Goal: Information Seeking & Learning: Understand process/instructions

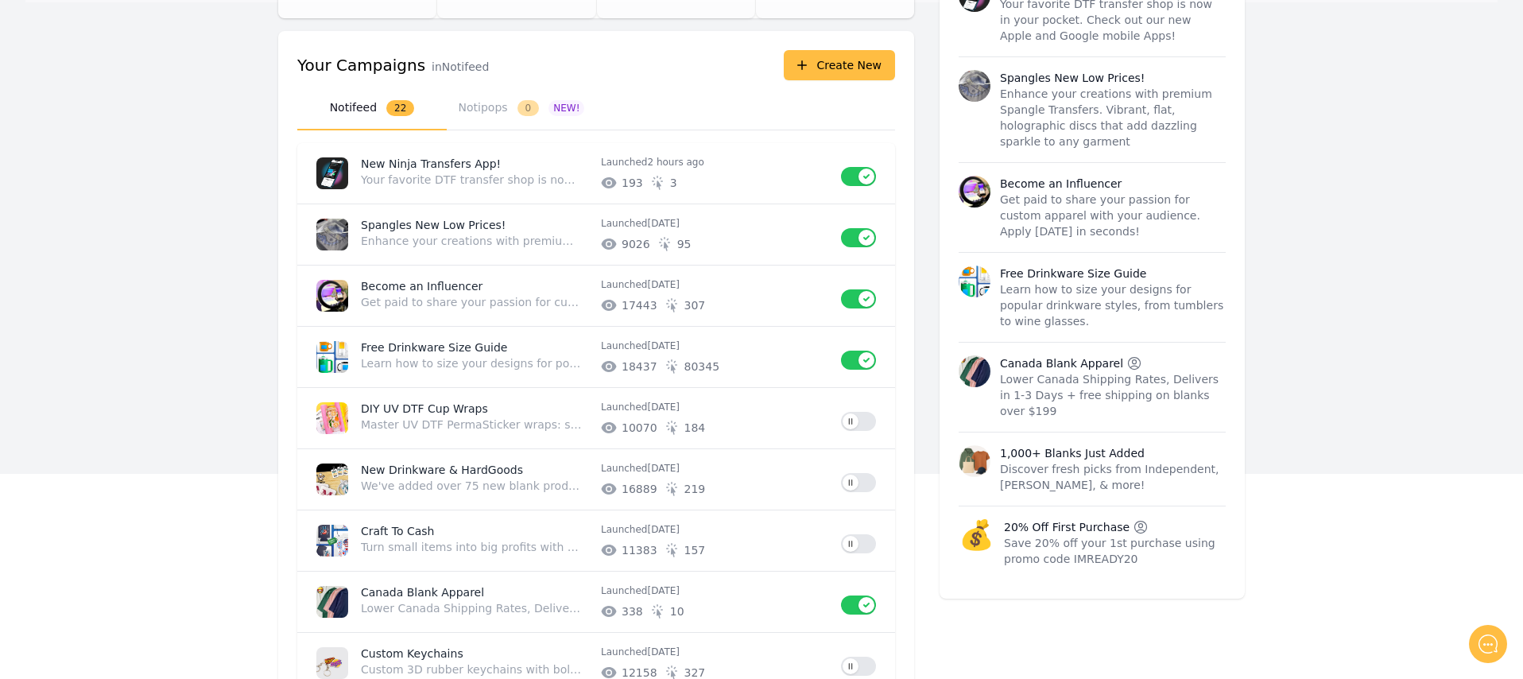
scroll to position [206, 0]
click at [461, 351] on p "Free Drinkware Size Guide" at bounding box center [474, 347] width 227 height 16
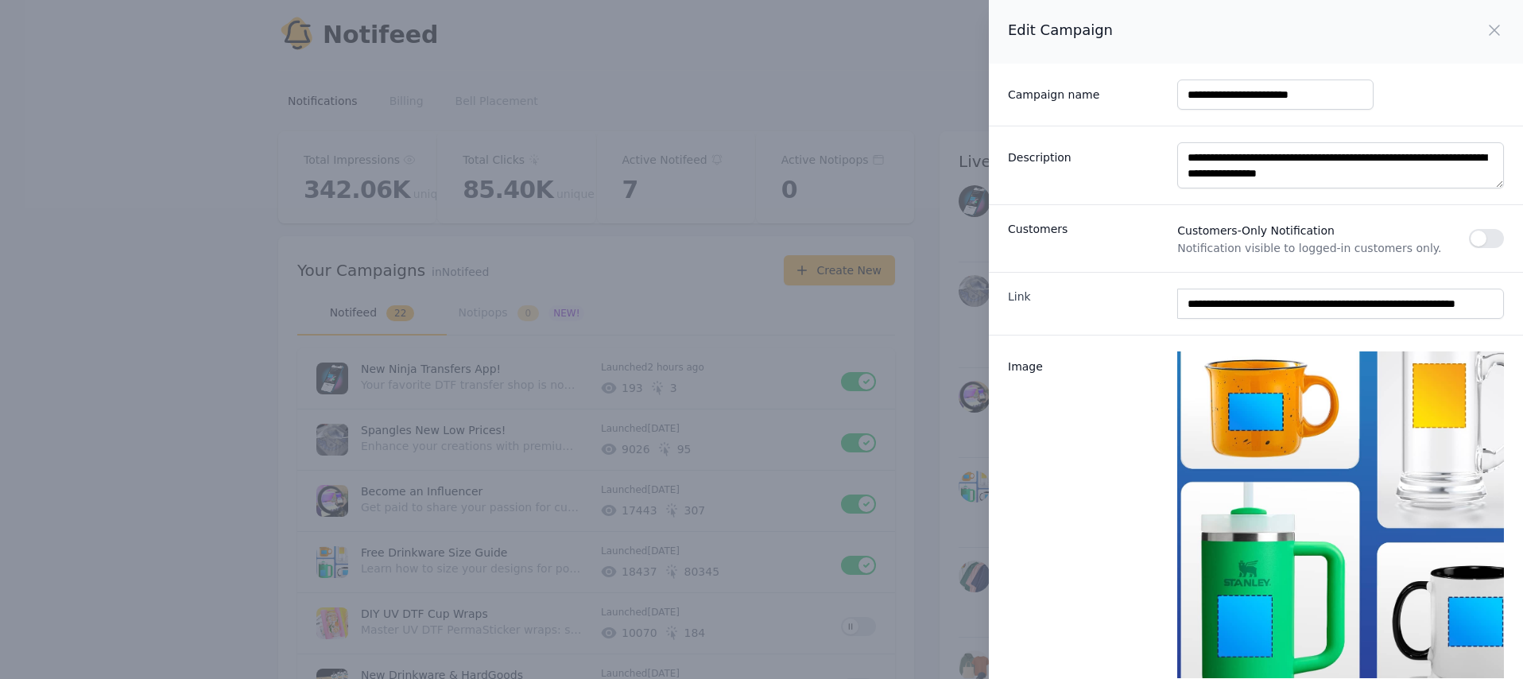
scroll to position [157, 0]
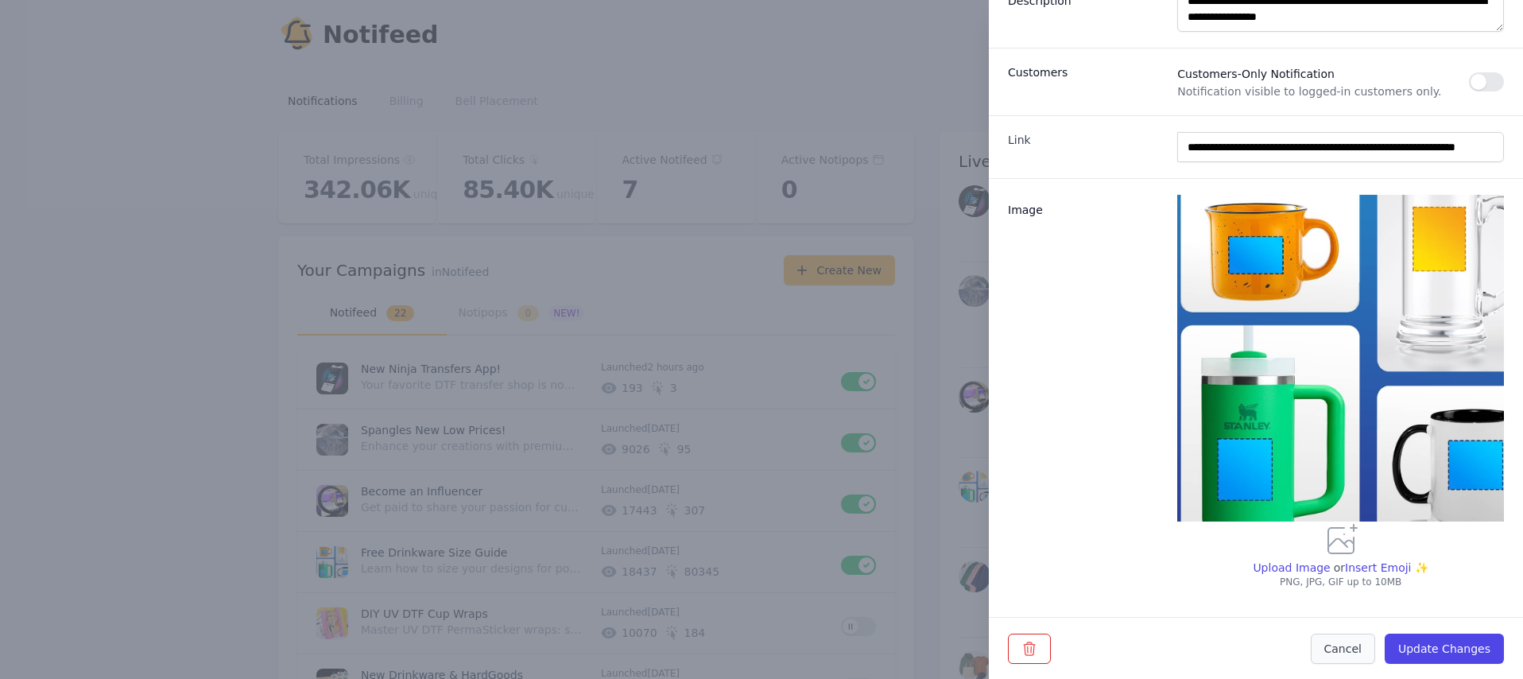
click at [1334, 654] on button "Cancel" at bounding box center [1343, 648] width 64 height 30
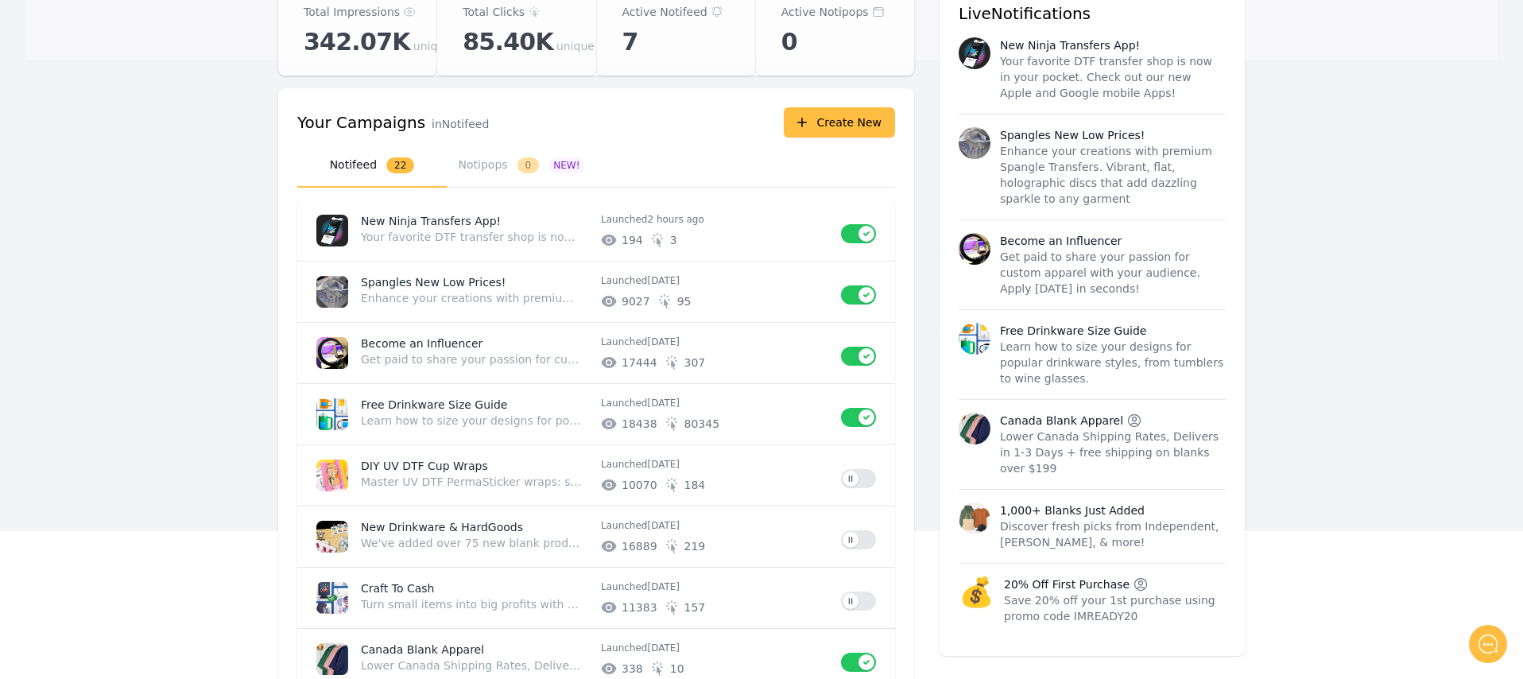
scroll to position [152, 0]
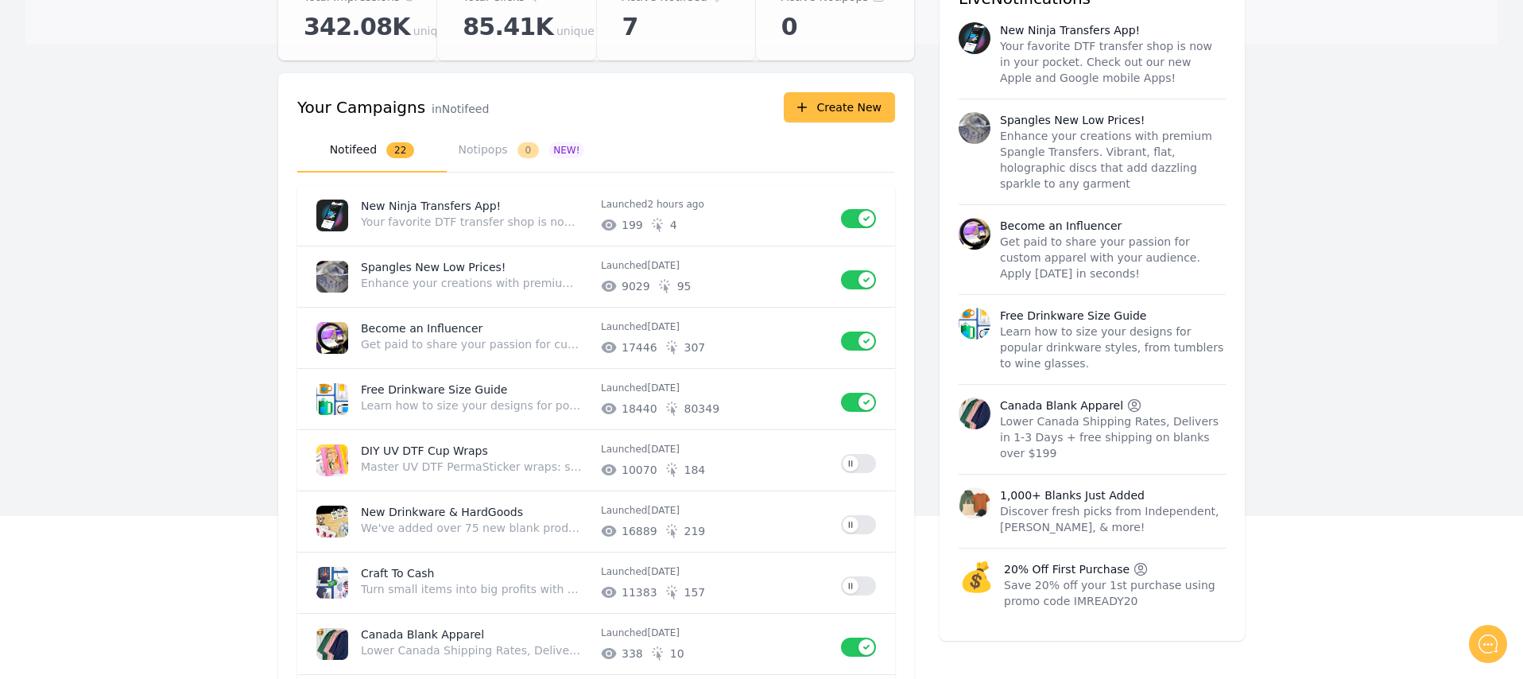
scroll to position [169, 0]
